Goal: Navigation & Orientation: Find specific page/section

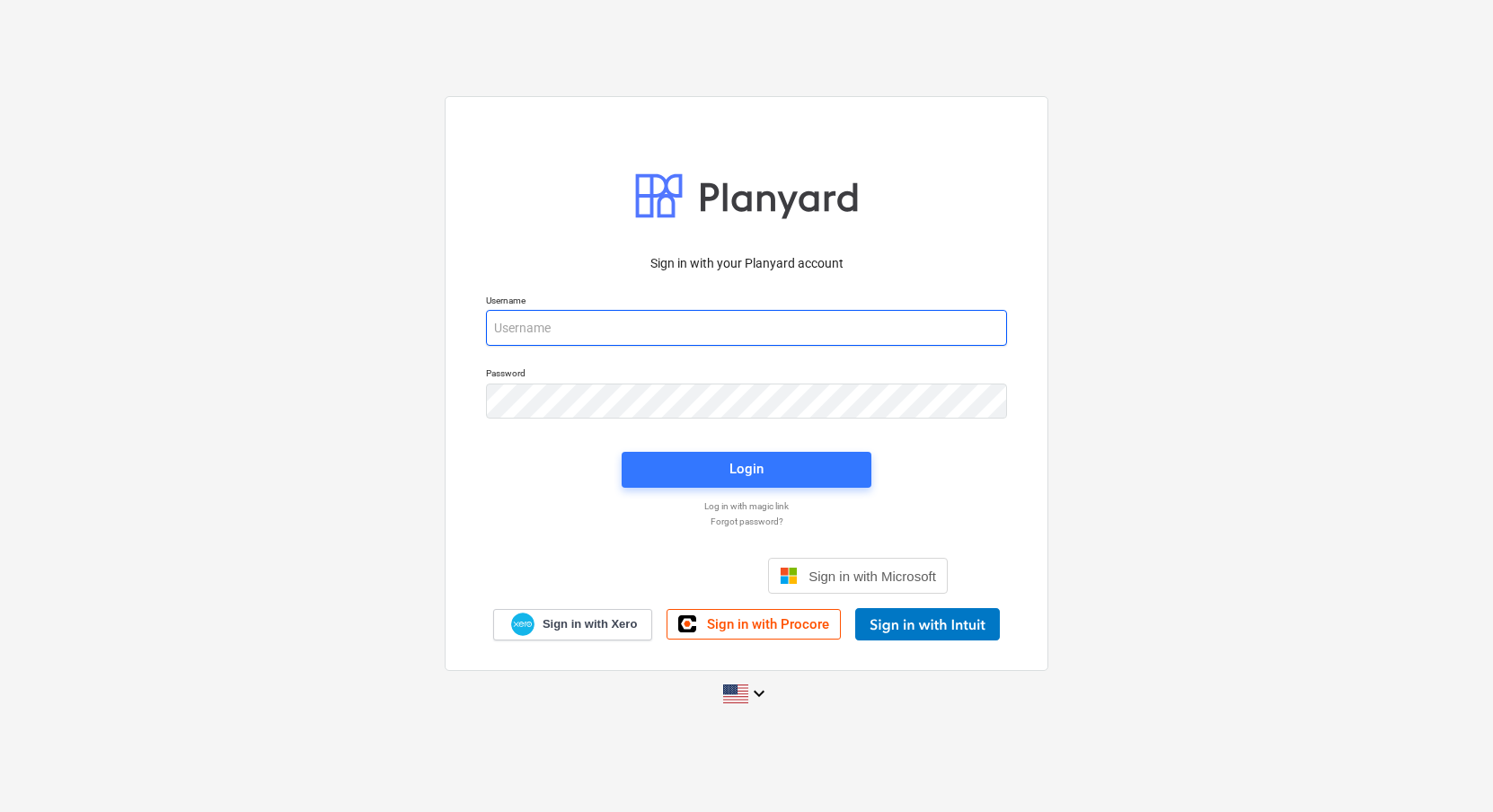
type input "[EMAIL_ADDRESS][DOMAIN_NAME]"
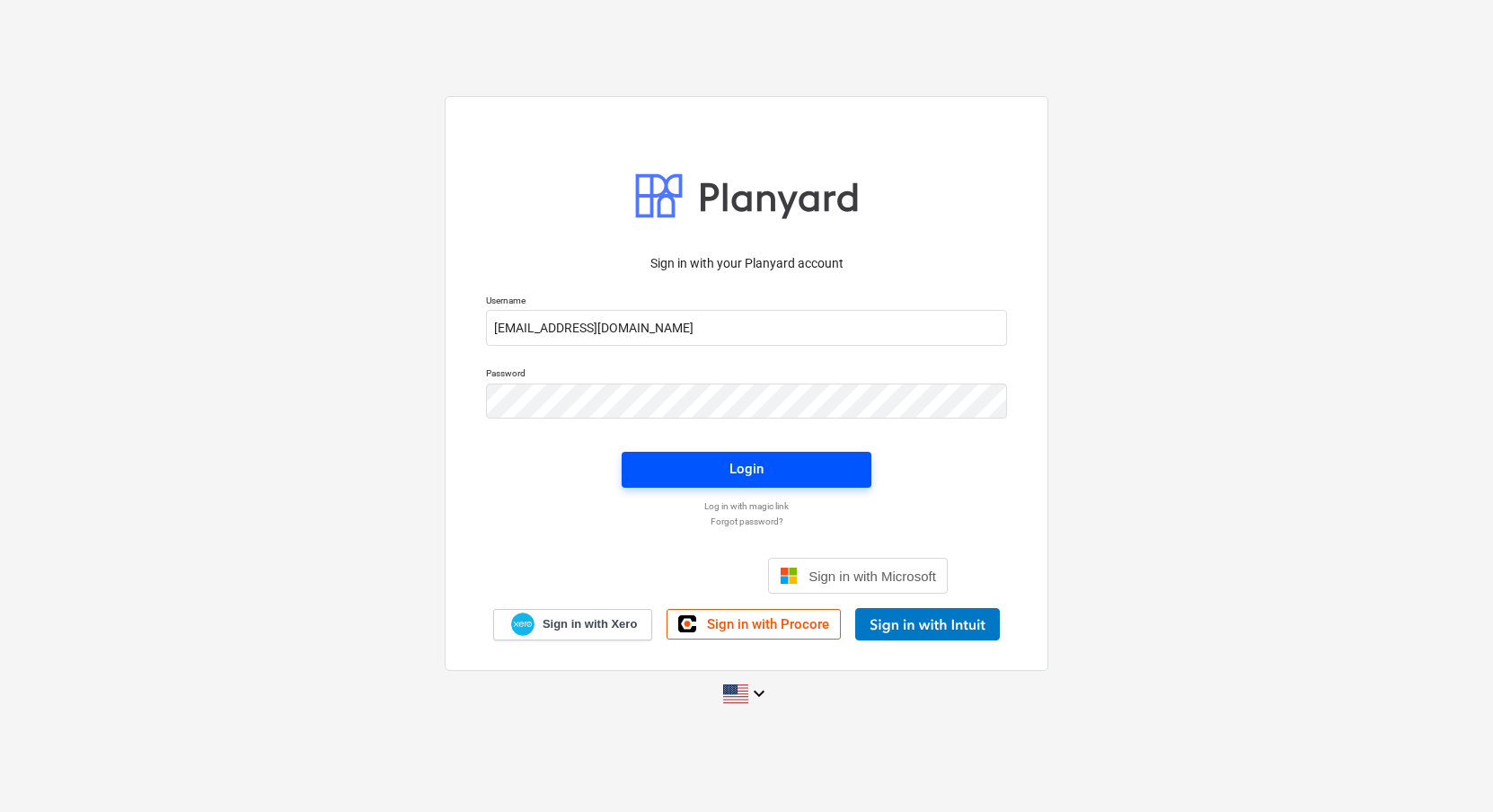
click at [783, 485] on button "Login" at bounding box center [746, 470] width 250 height 36
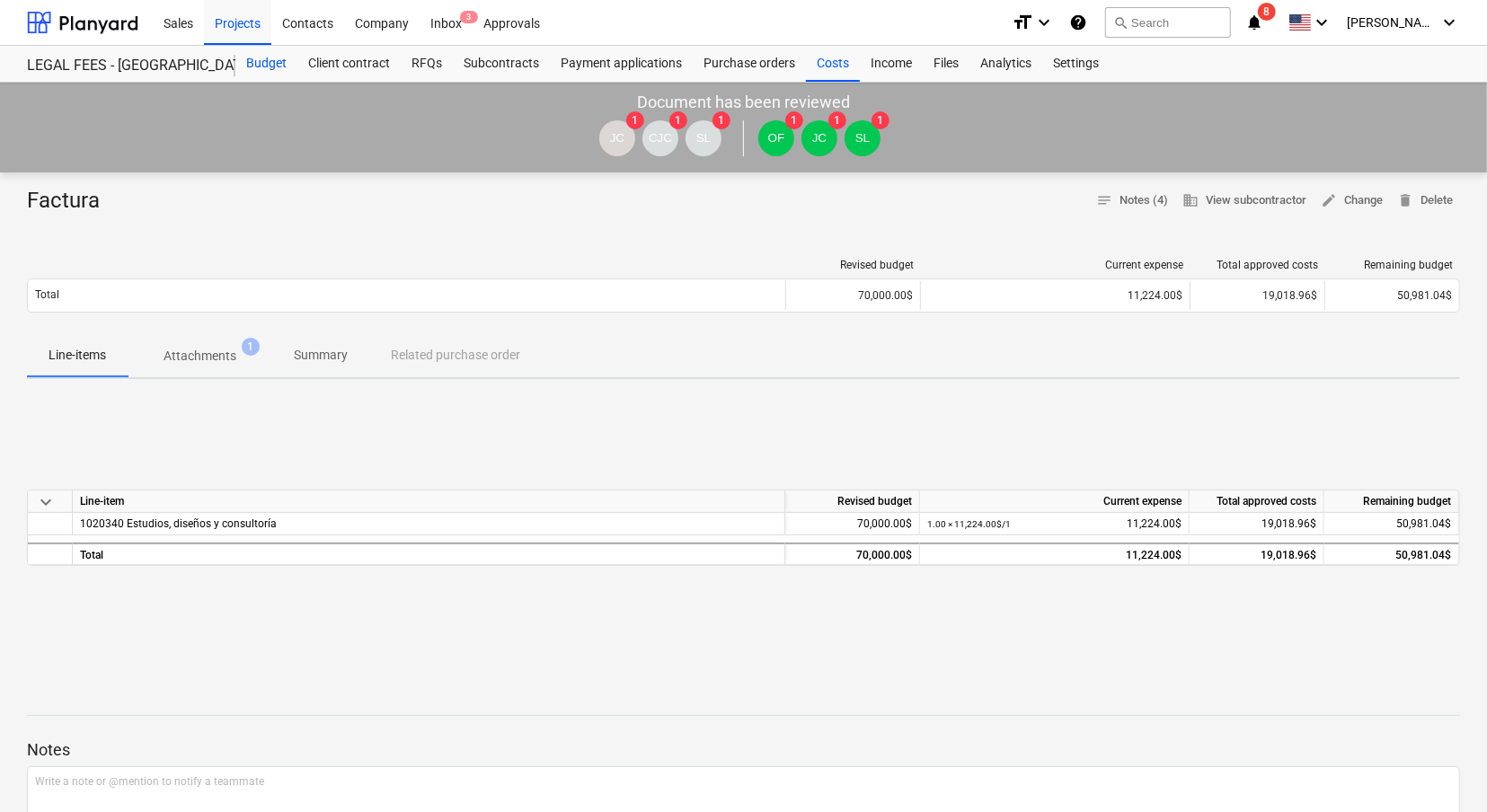
click at [270, 75] on div "Budget" at bounding box center [266, 64] width 62 height 36
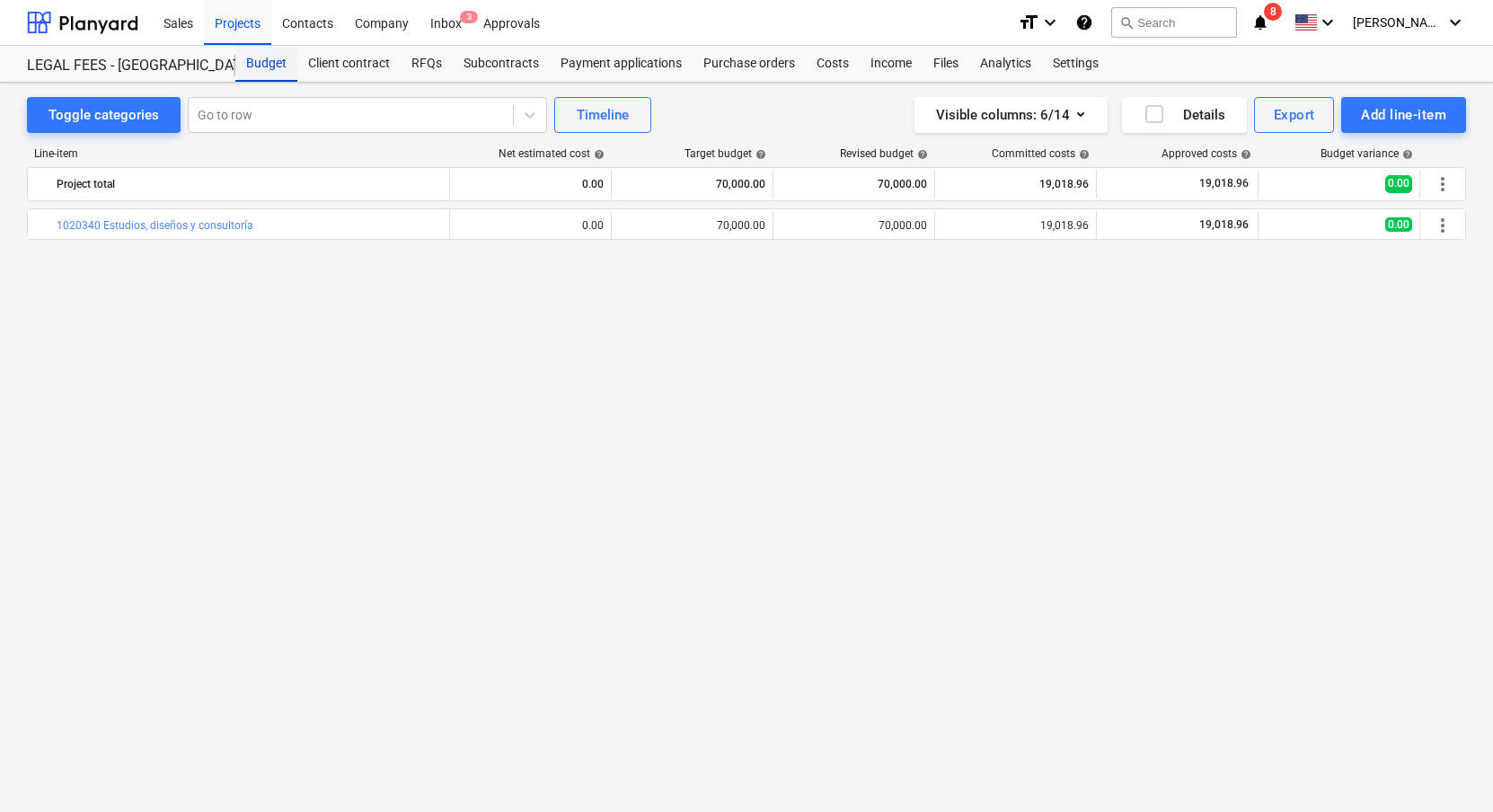
click at [259, 61] on div "Budget" at bounding box center [266, 64] width 62 height 36
click at [135, 20] on div at bounding box center [82, 23] width 111 height 45
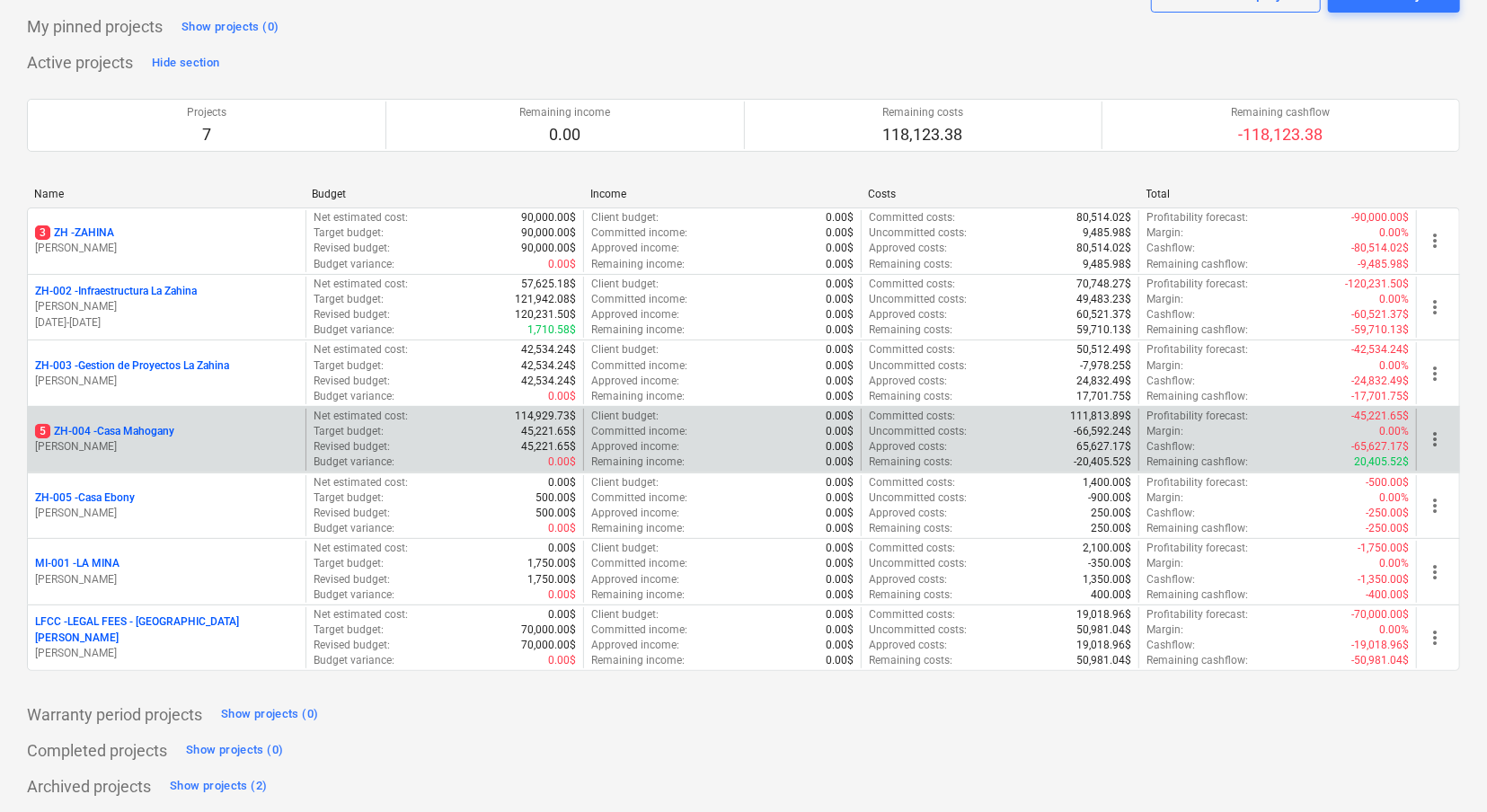
scroll to position [82, 0]
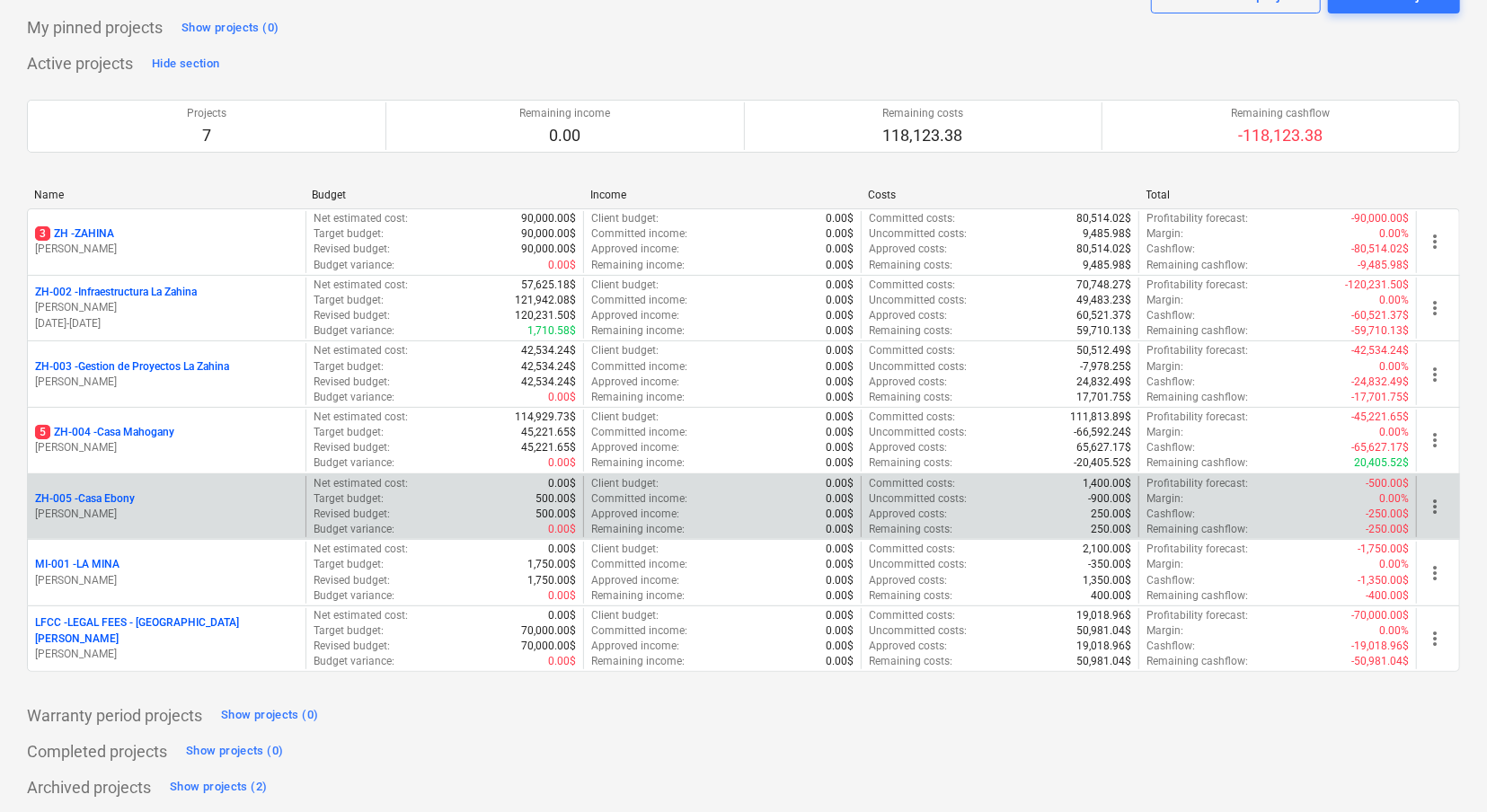
click at [111, 506] on p "[PERSON_NAME]" at bounding box center [166, 514] width 263 height 15
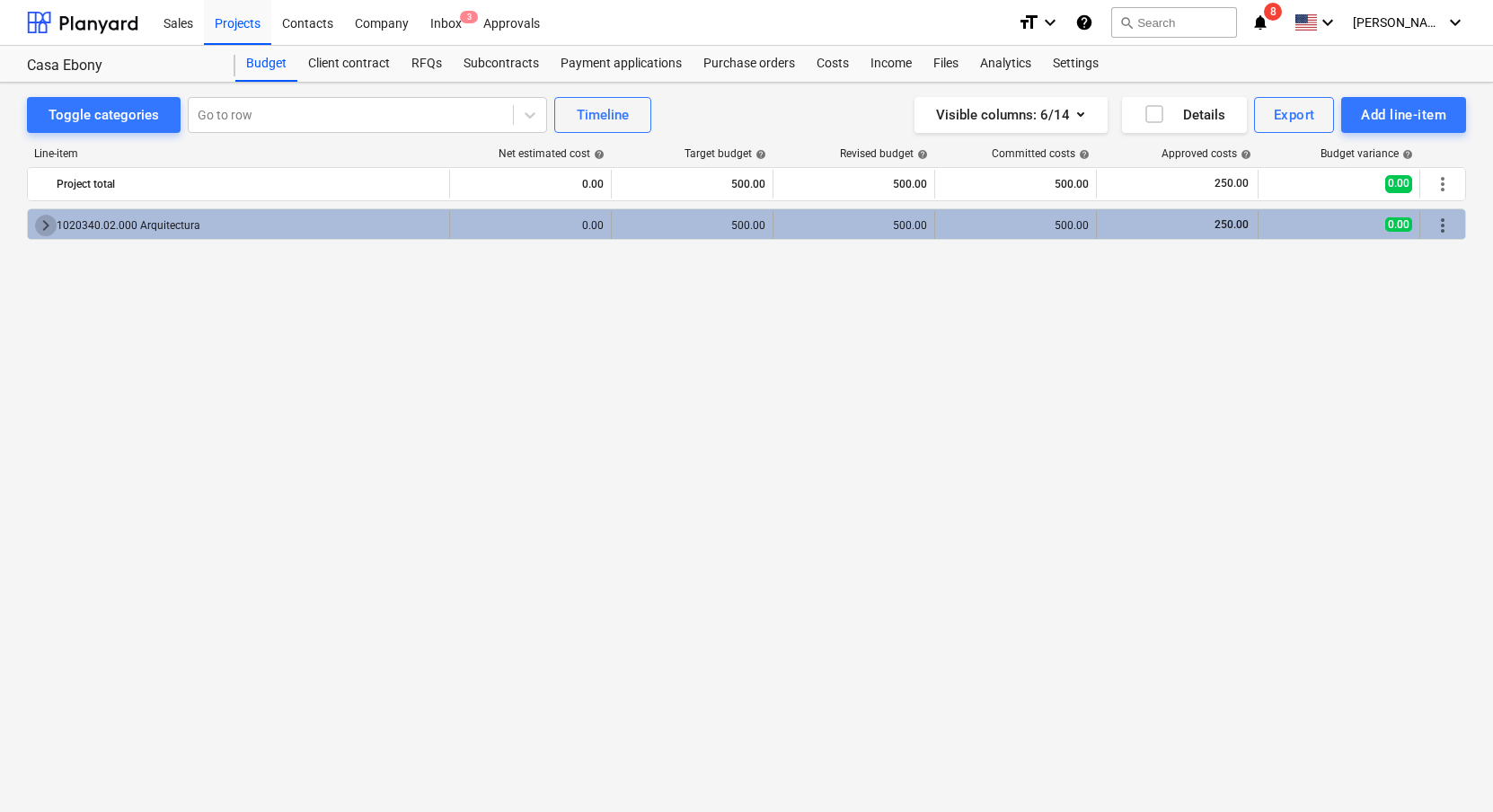
click at [38, 223] on span "keyboard_arrow_right" at bounding box center [46, 225] width 22 height 22
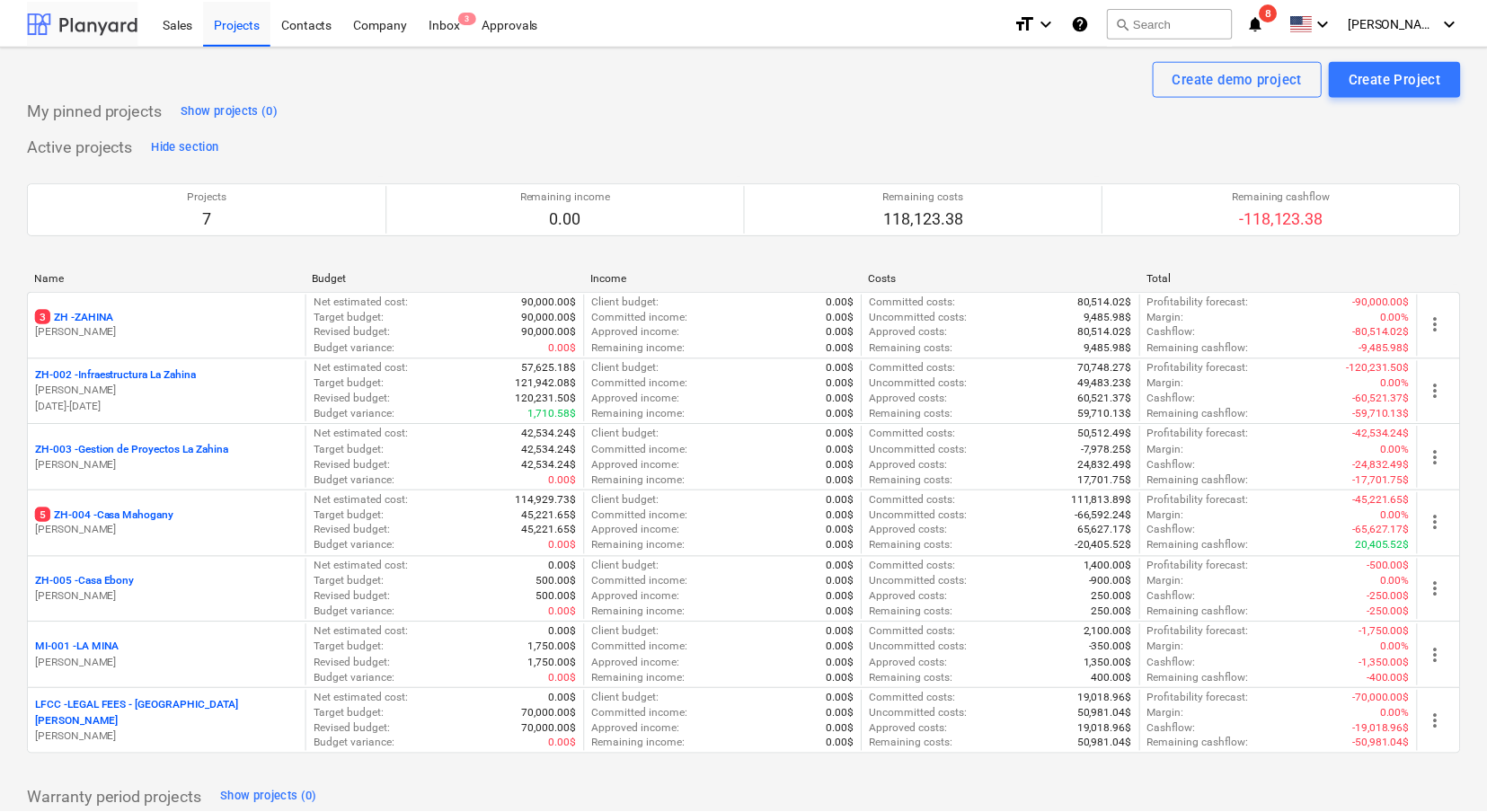
scroll to position [82, 0]
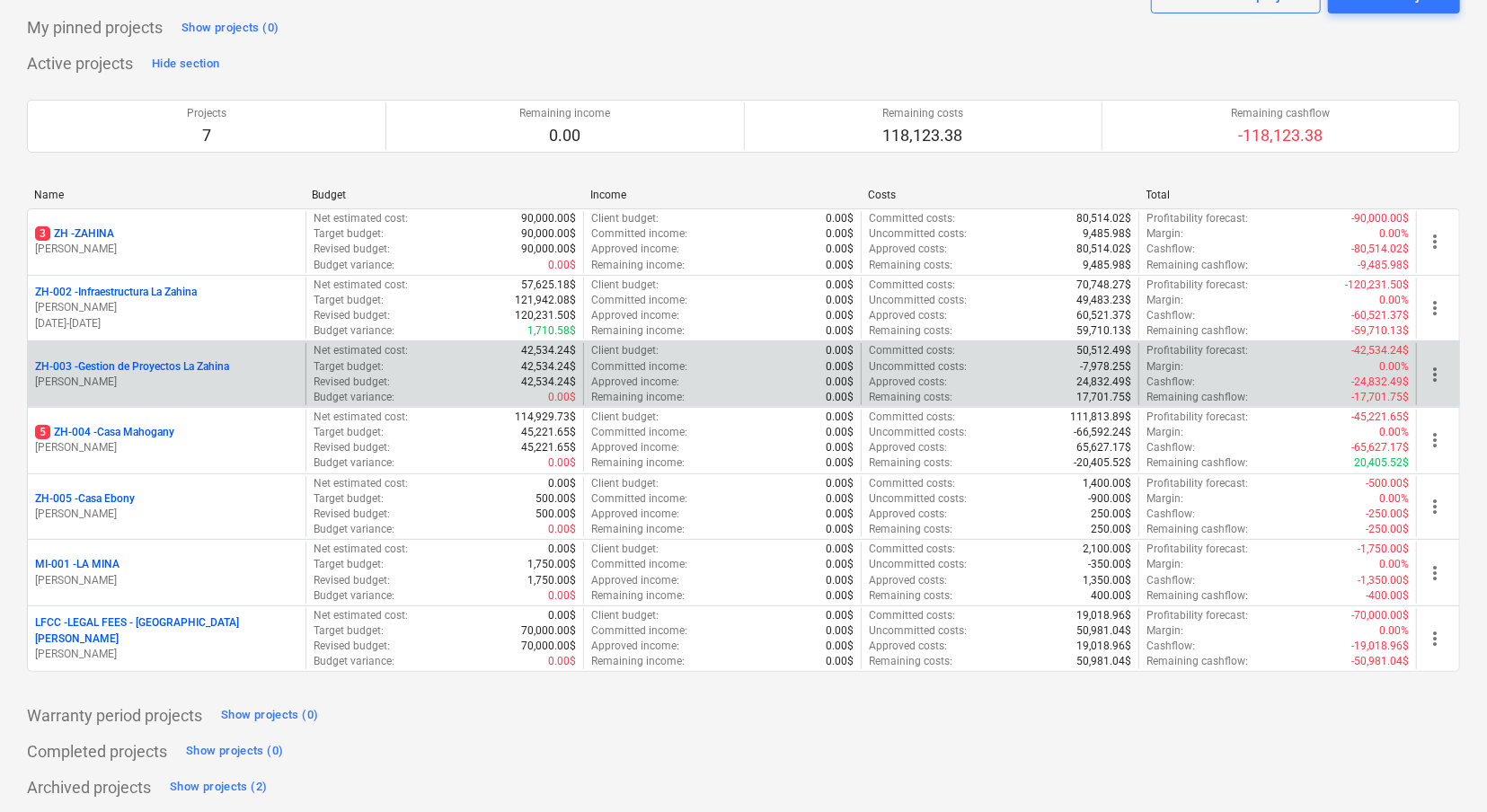
click at [196, 367] on p "ZH-003 - Gestion de Proyectos La Zahina" at bounding box center [132, 366] width 194 height 15
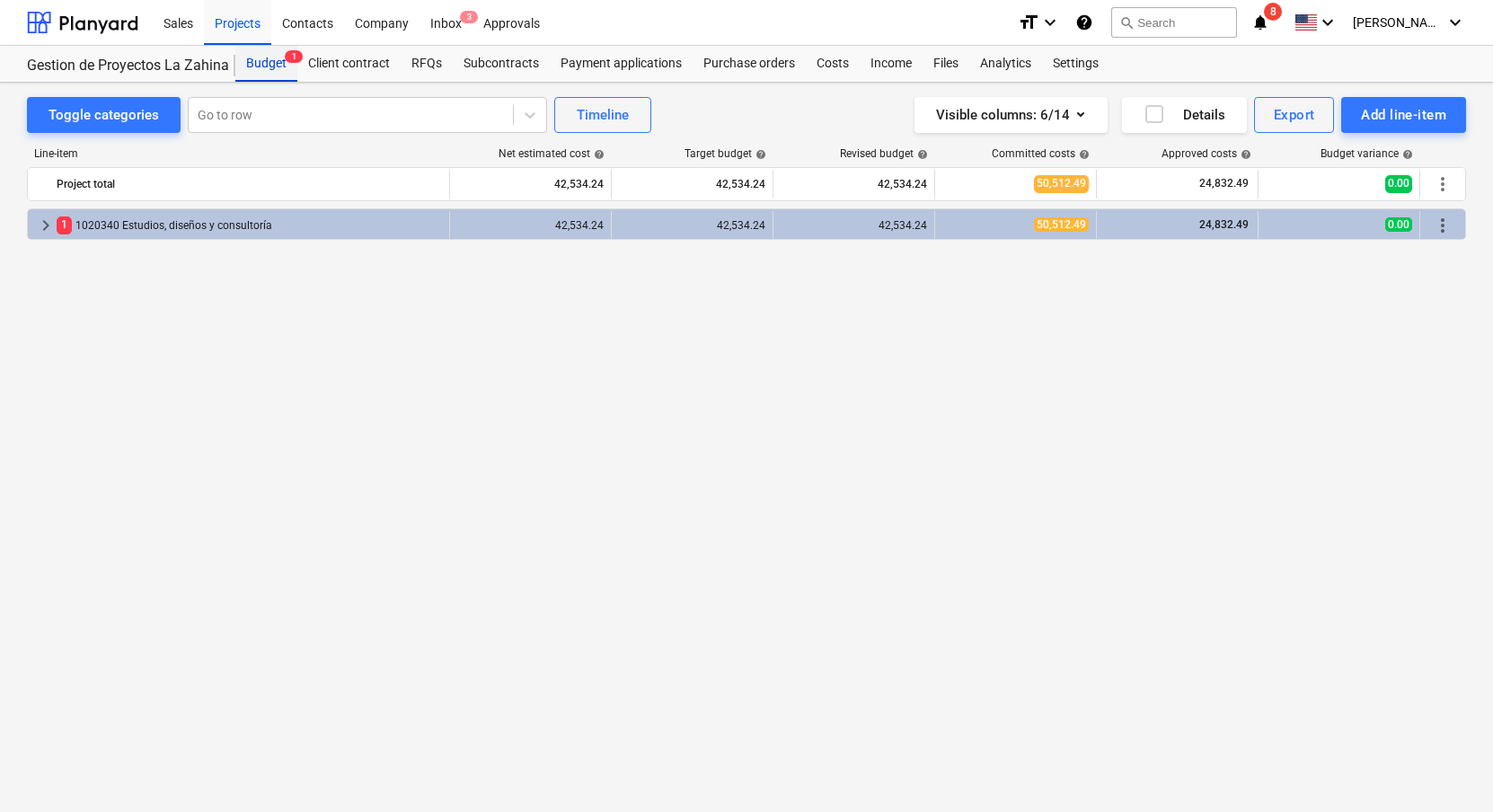
click at [256, 61] on div "Budget 1" at bounding box center [266, 64] width 62 height 36
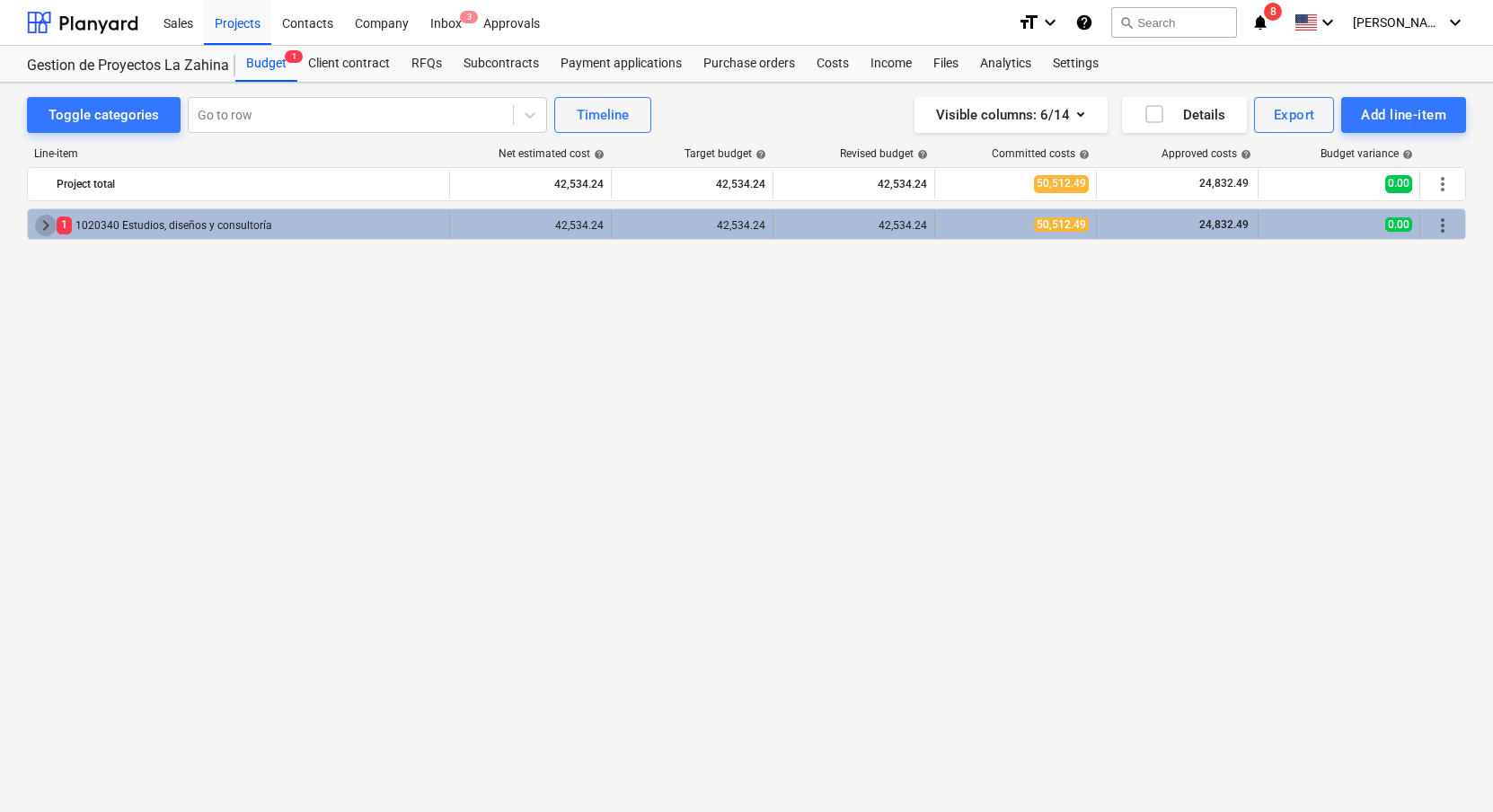
click at [45, 214] on span "keyboard_arrow_right" at bounding box center [46, 225] width 22 height 22
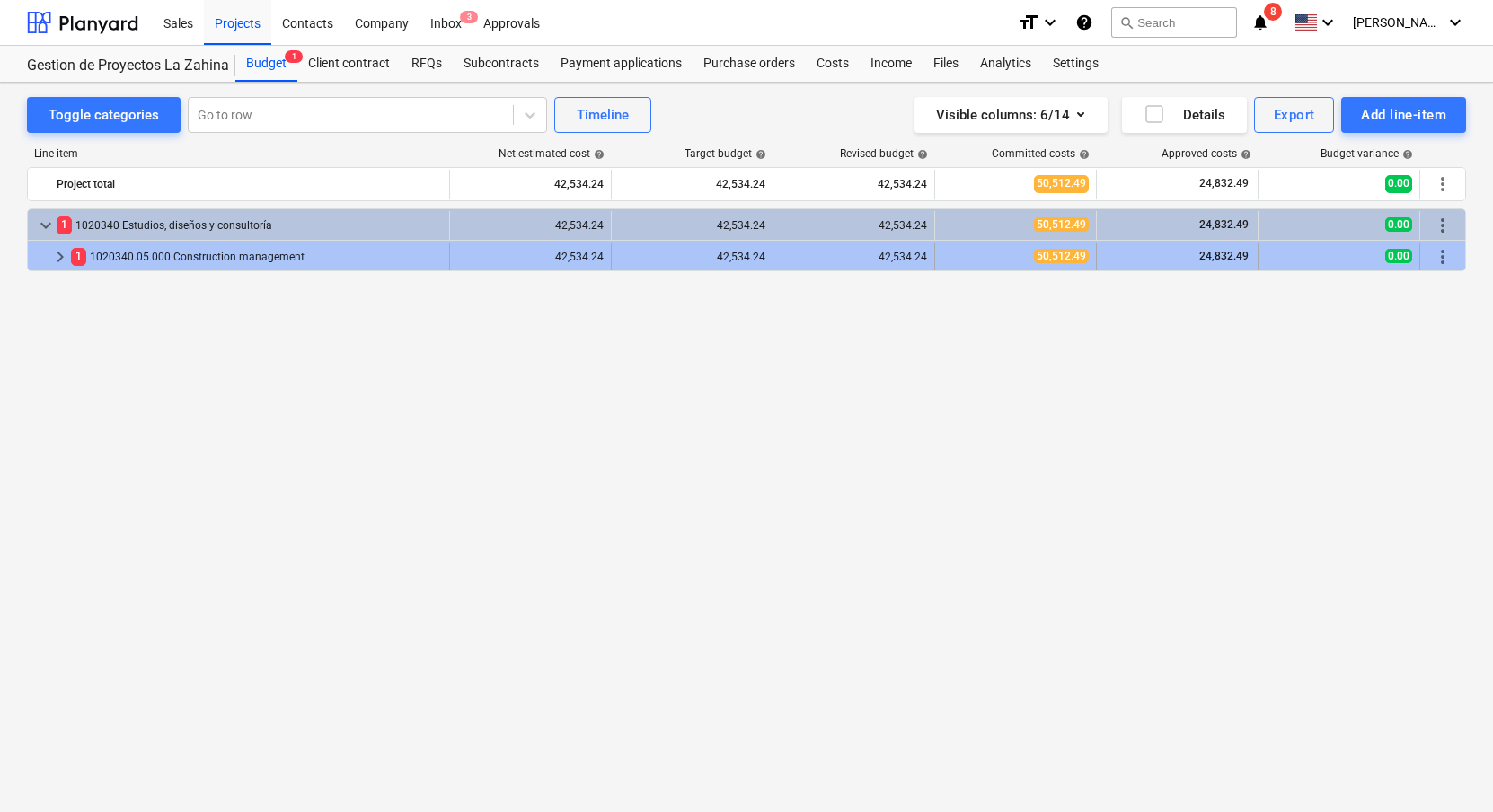
click at [52, 252] on span "keyboard_arrow_right" at bounding box center [61, 257] width 22 height 22
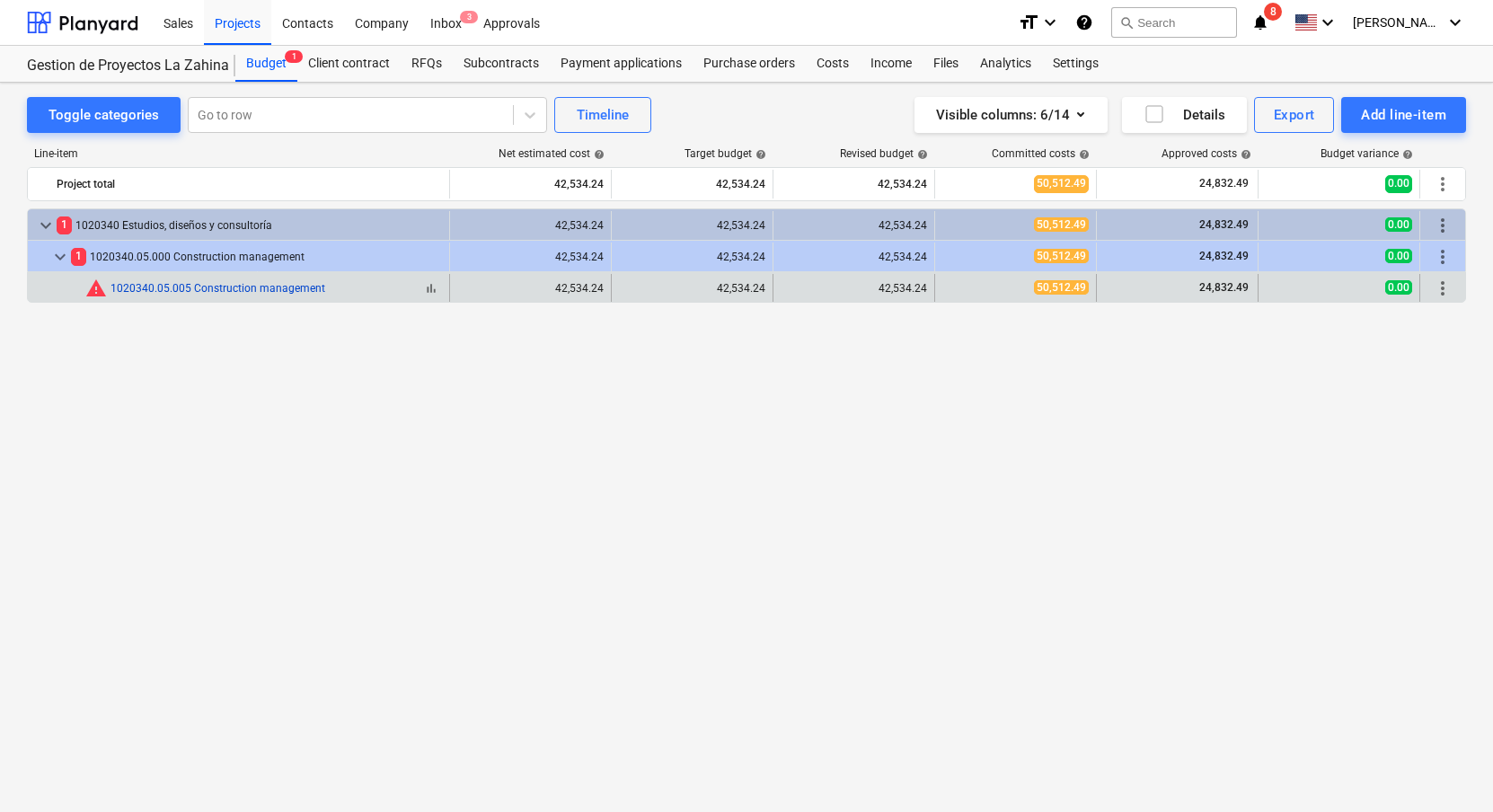
click at [237, 290] on link "1020340.05.005 Construction management" at bounding box center [217, 288] width 214 height 13
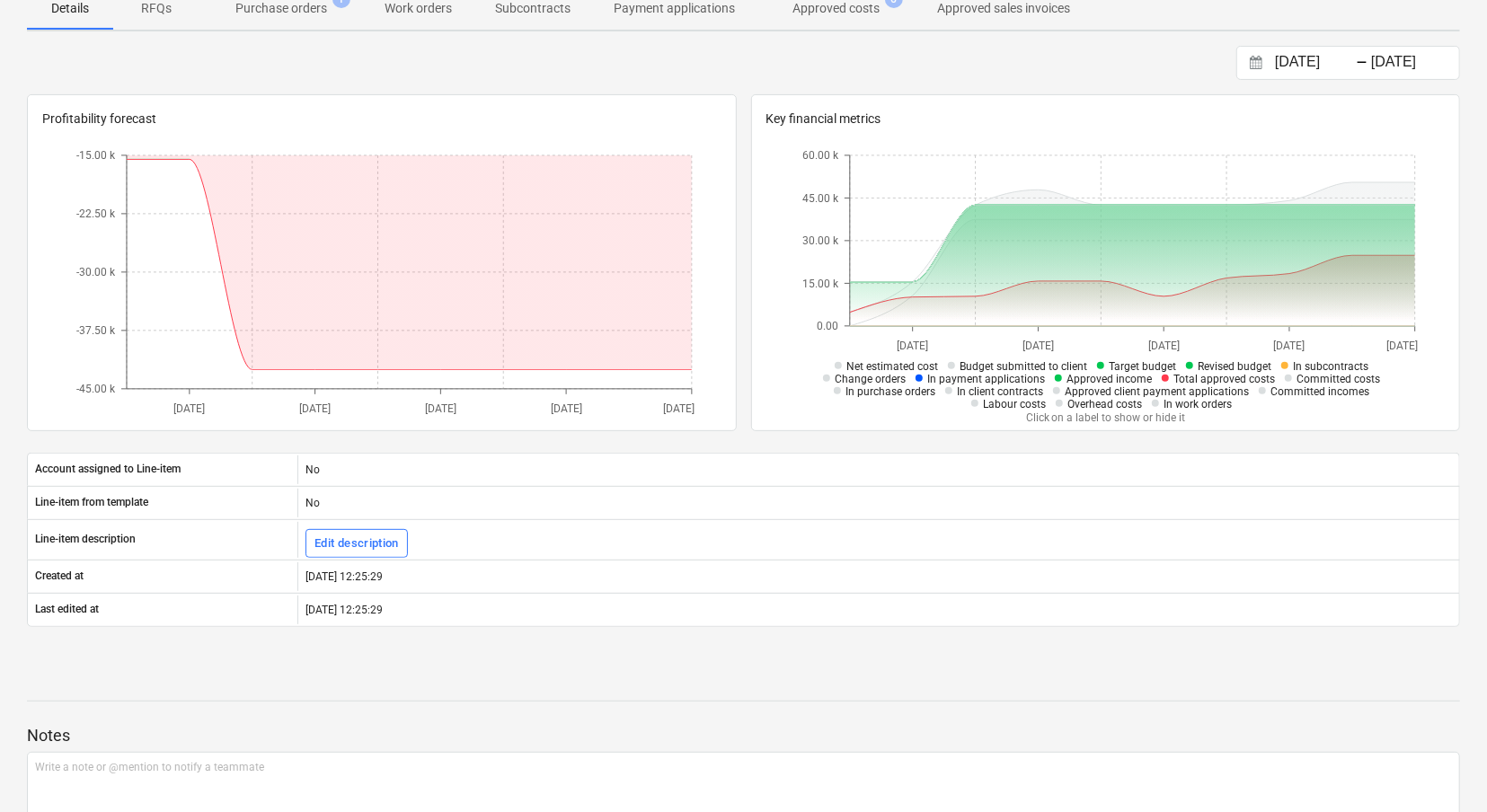
scroll to position [376, 0]
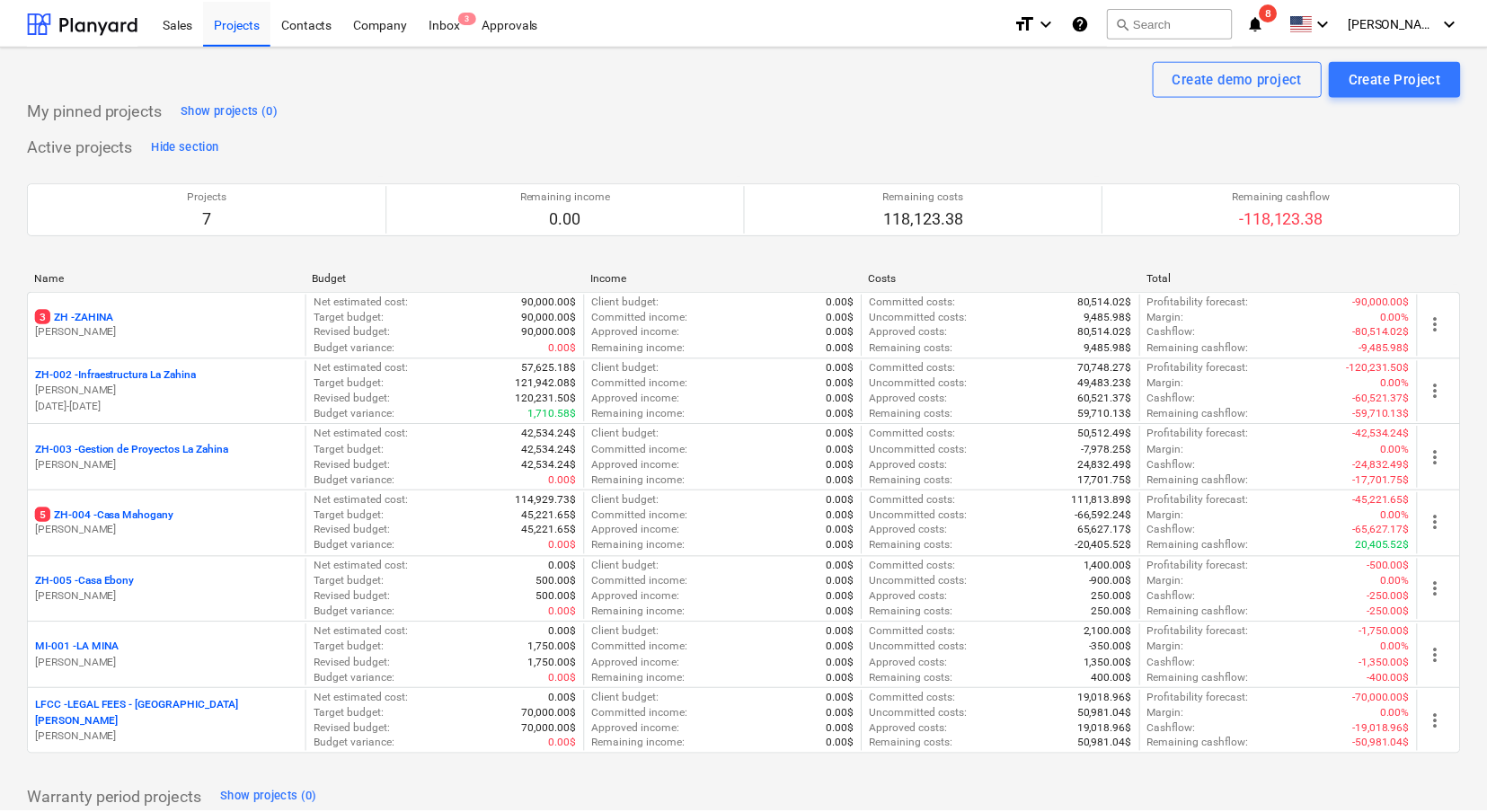
scroll to position [82, 0]
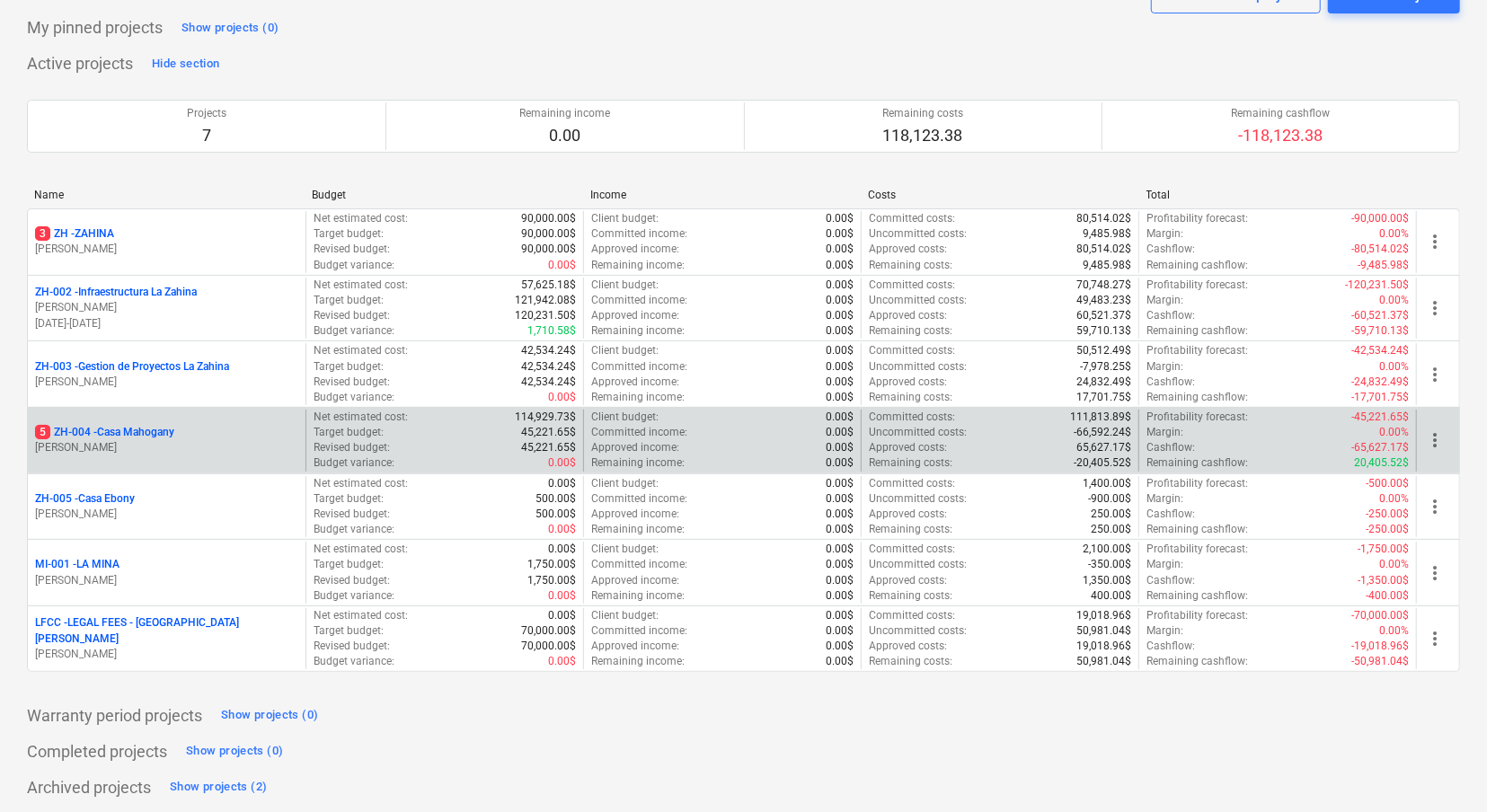
click at [149, 432] on p "5 ZH-004 - Casa Mahogany" at bounding box center [105, 432] width 139 height 15
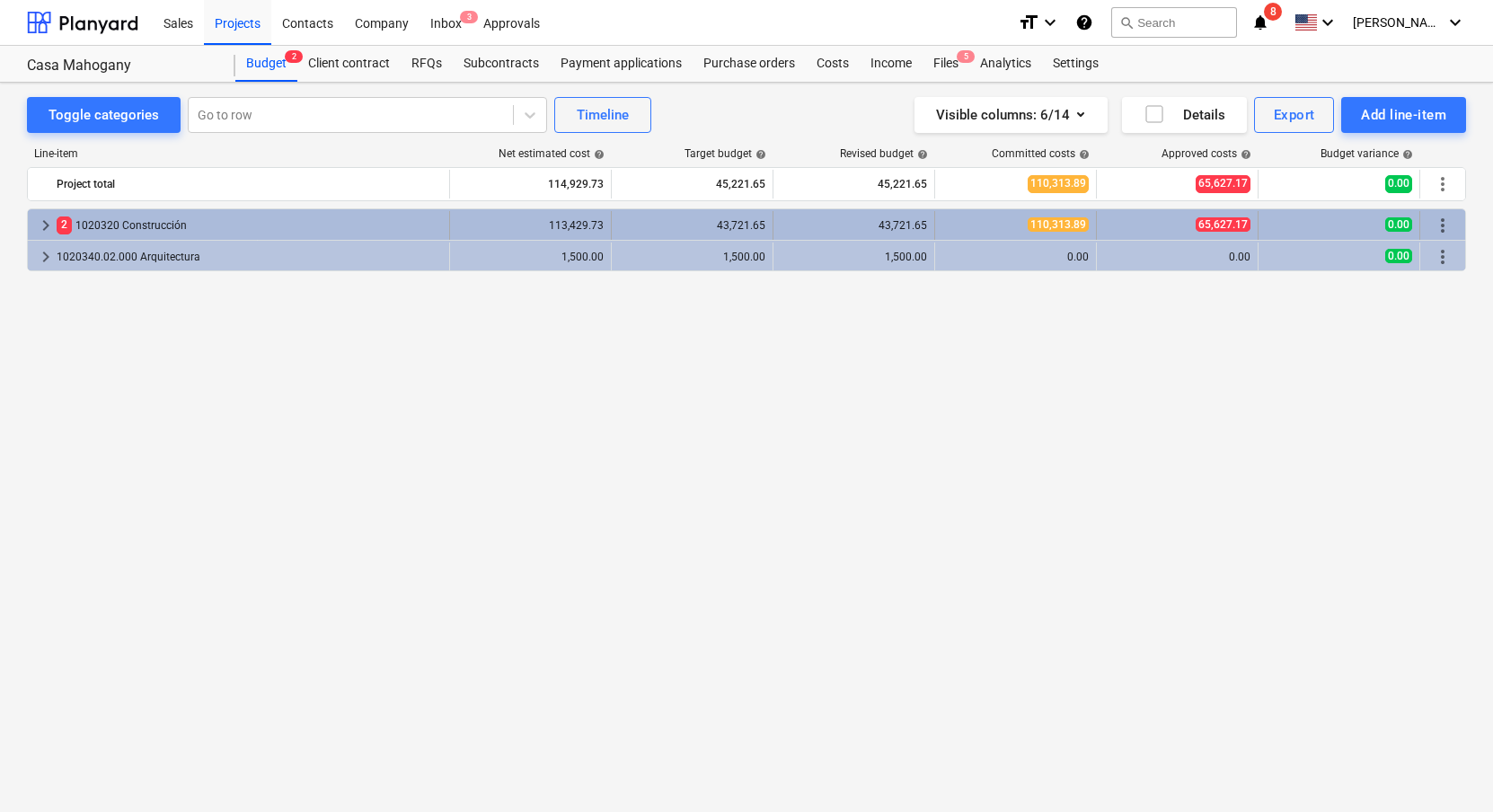
click at [45, 224] on span "keyboard_arrow_right" at bounding box center [46, 225] width 22 height 22
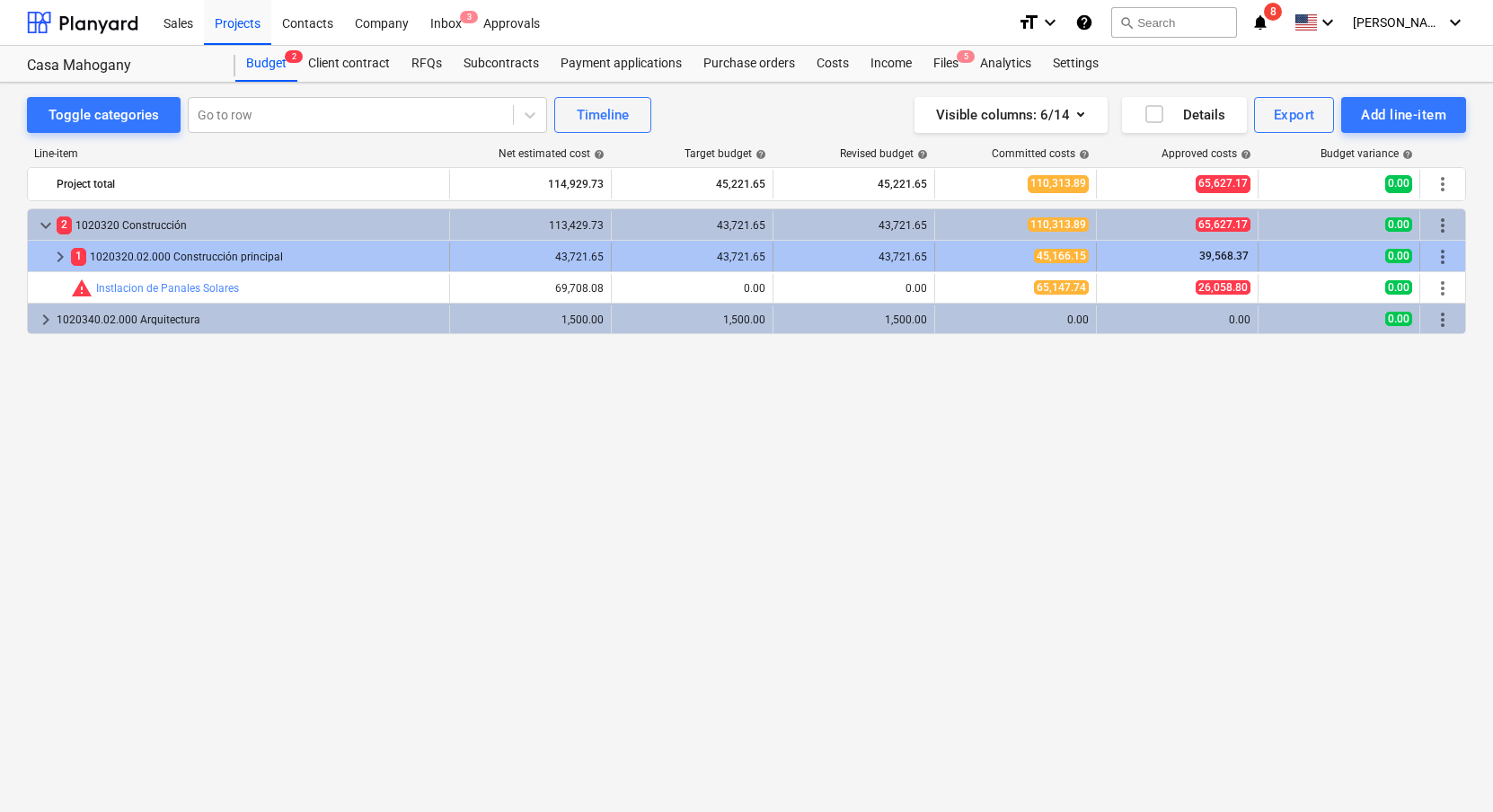
click at [60, 253] on span "keyboard_arrow_right" at bounding box center [61, 257] width 22 height 22
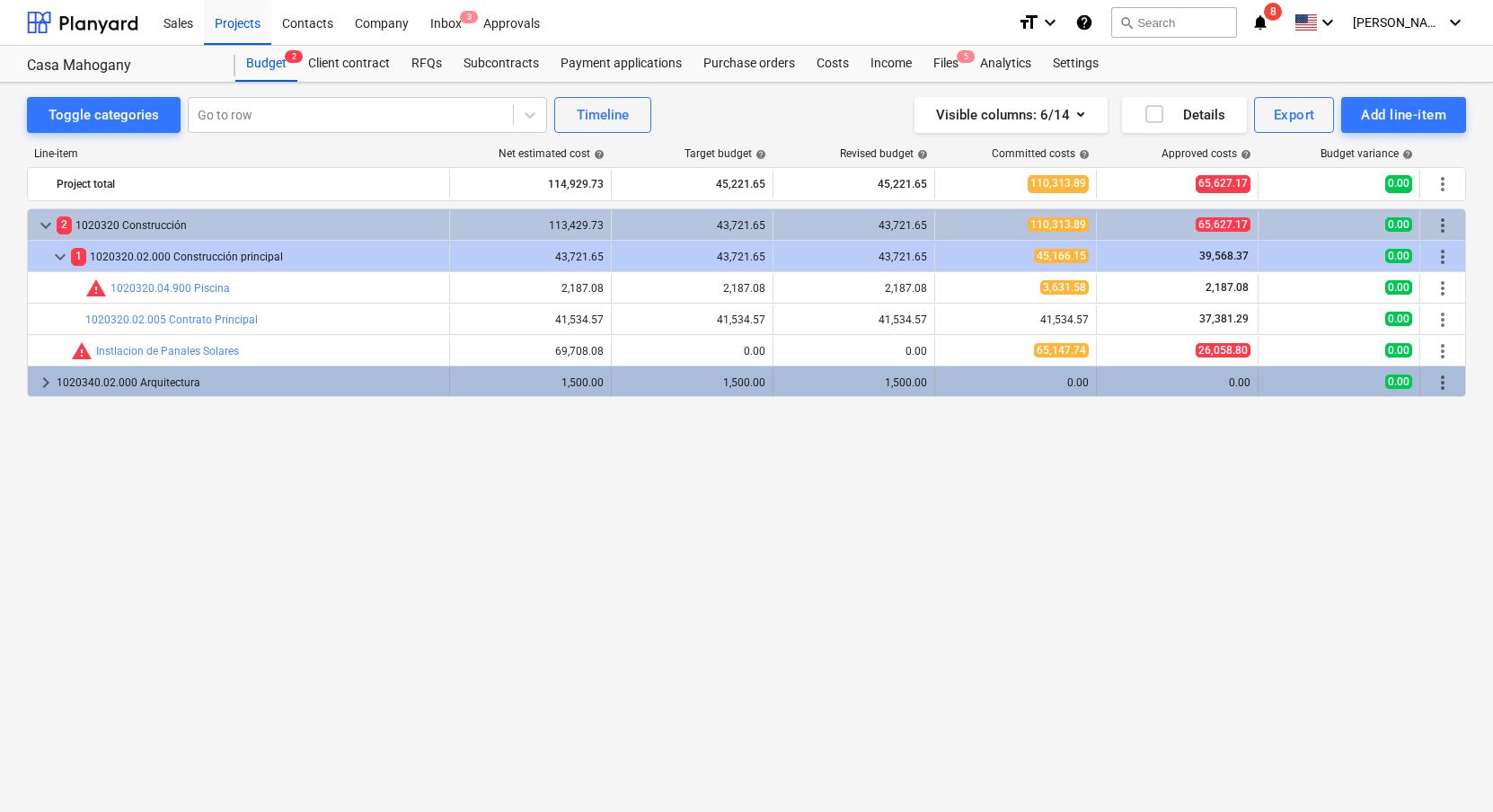
click at [42, 388] on span "keyboard_arrow_right" at bounding box center [46, 382] width 22 height 22
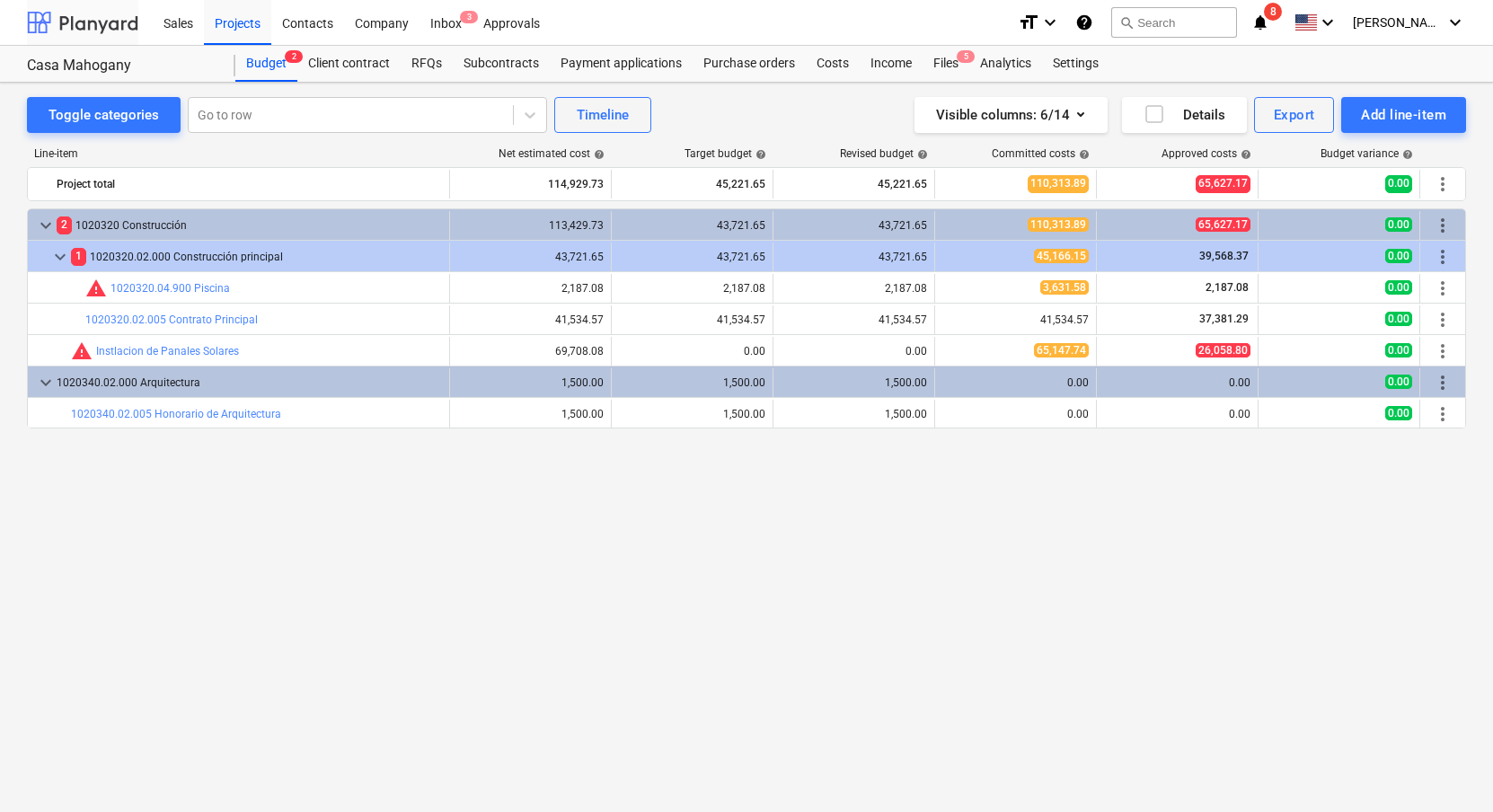
click at [94, 26] on div at bounding box center [82, 23] width 111 height 45
